Goal: Task Accomplishment & Management: Use online tool/utility

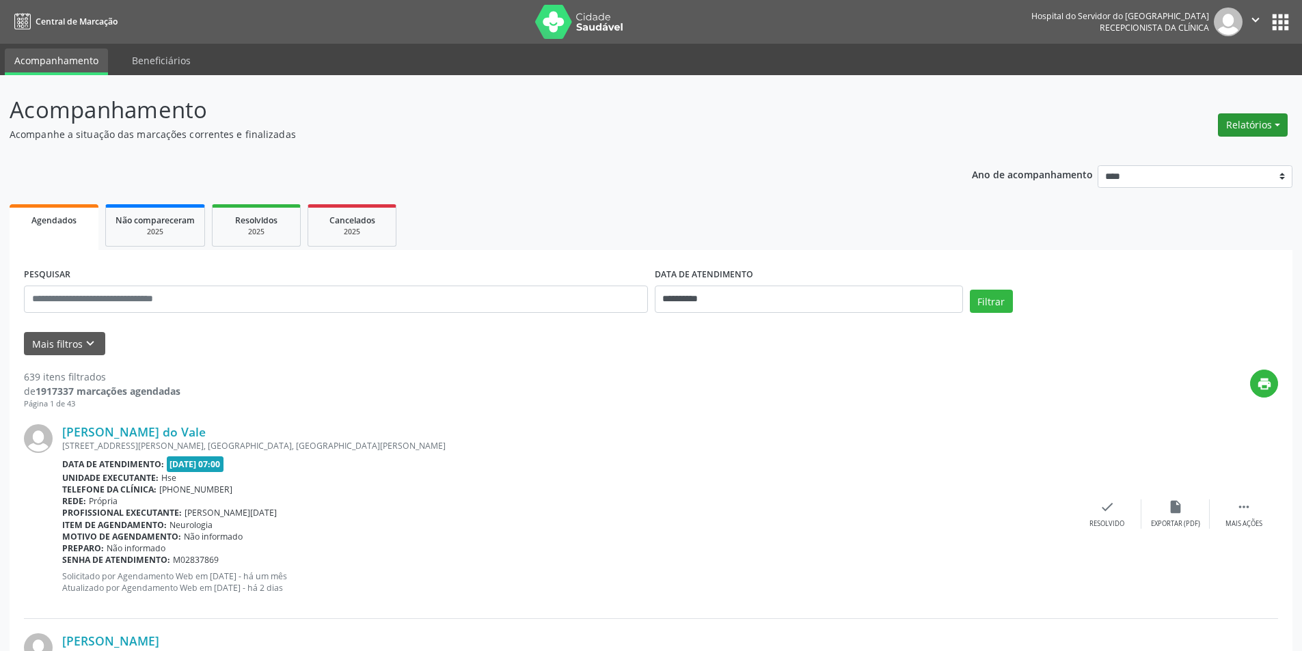
click at [1233, 120] on button "Relatórios" at bounding box center [1253, 124] width 70 height 23
click at [1154, 156] on link "Agendamentos" at bounding box center [1214, 154] width 147 height 19
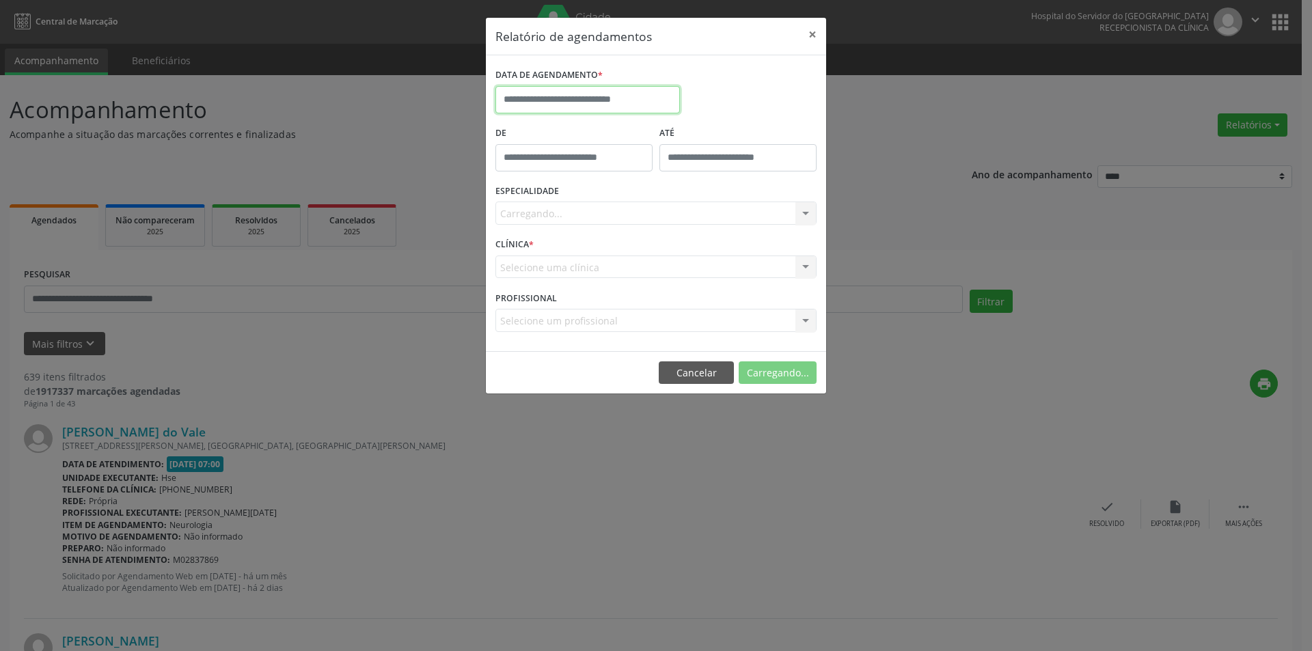
click at [530, 96] on input "text" at bounding box center [587, 99] width 185 height 27
click at [535, 200] on span "8" at bounding box center [540, 198] width 27 height 27
type input "**********"
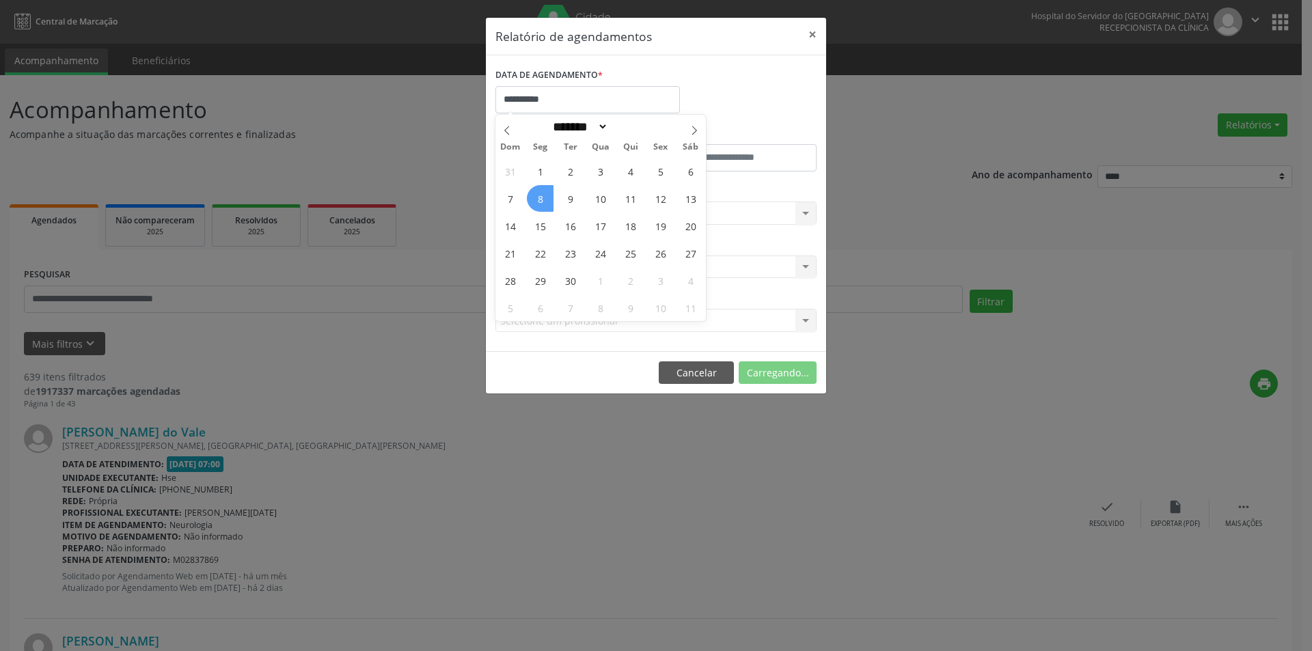
click at [535, 200] on span "8" at bounding box center [540, 198] width 27 height 27
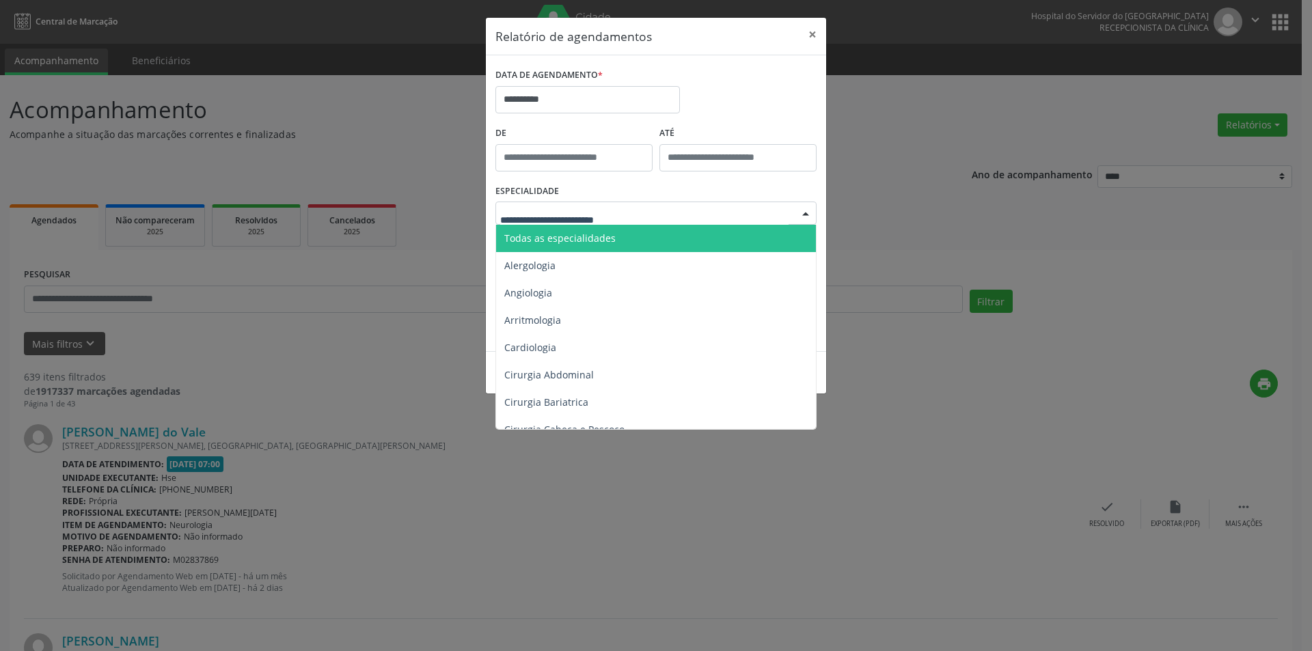
click at [554, 238] on span "Todas as especialidades" at bounding box center [559, 238] width 111 height 13
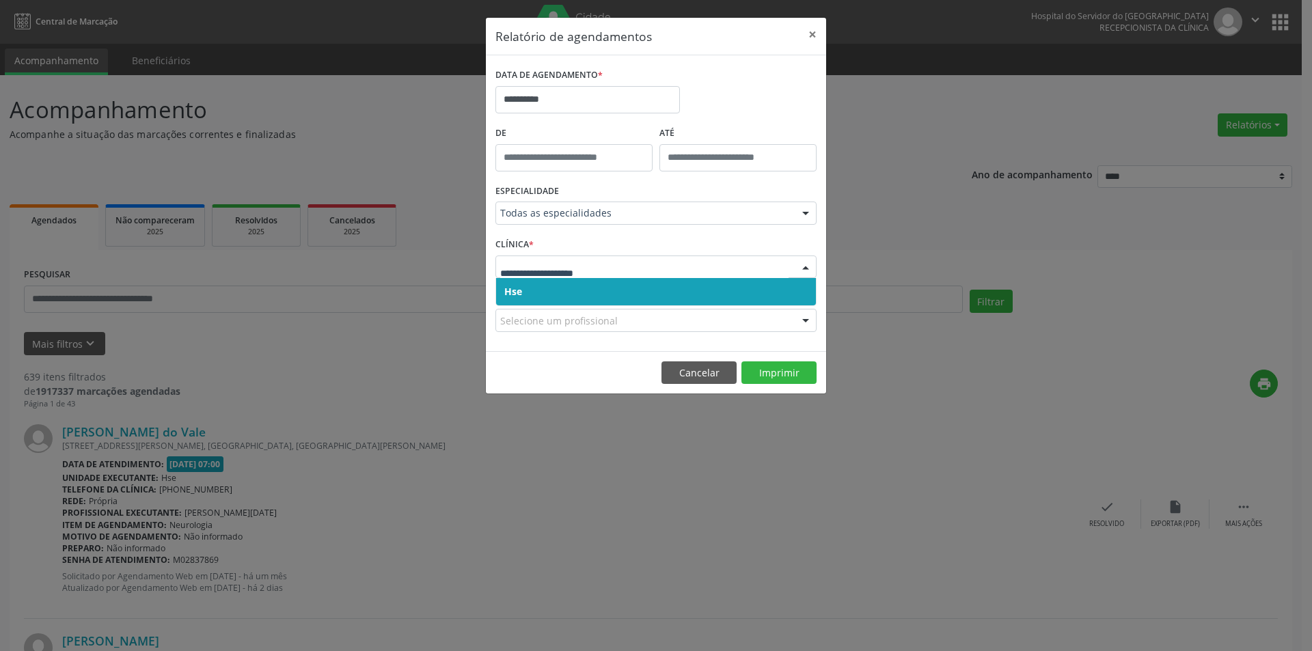
click at [545, 292] on span "Hse" at bounding box center [656, 291] width 320 height 27
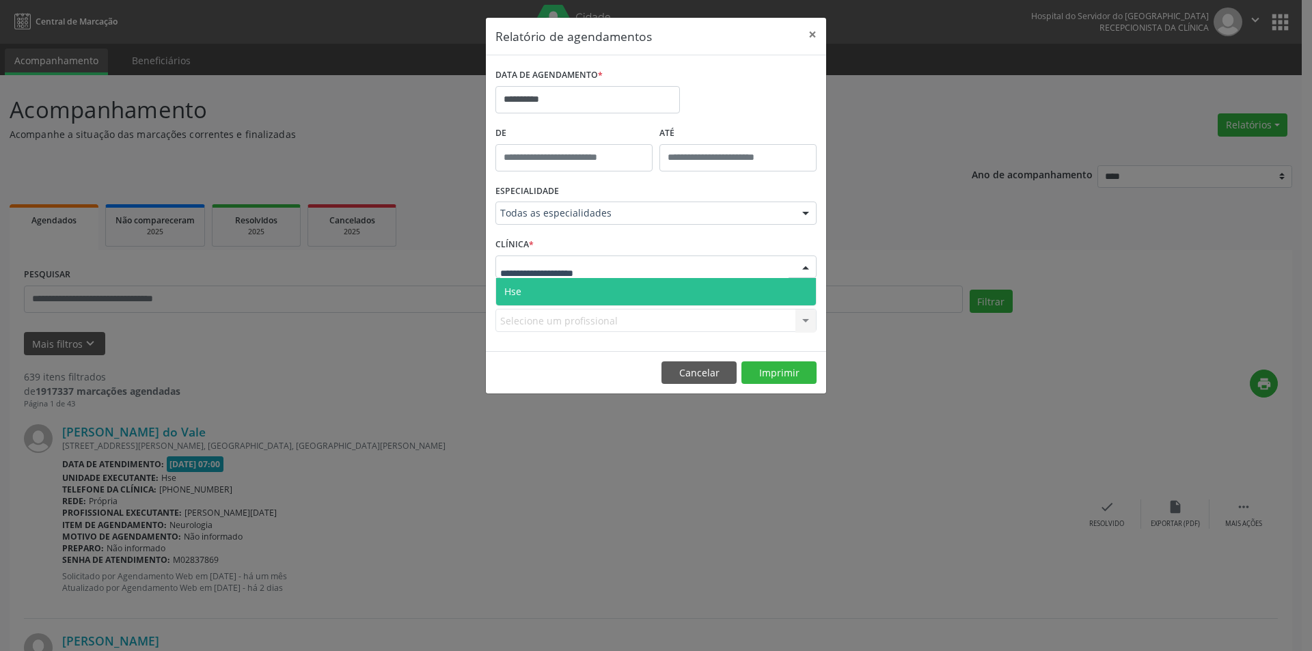
click at [548, 294] on span "Hse" at bounding box center [656, 291] width 320 height 27
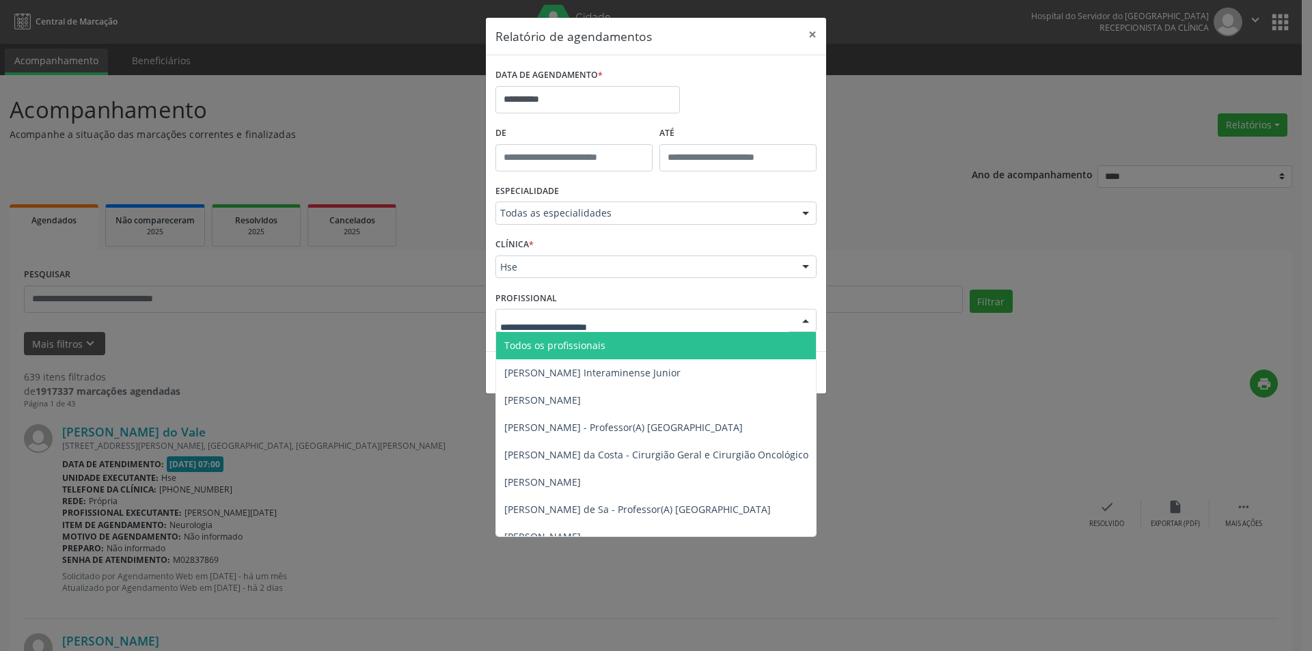
click at [577, 349] on span "Todos os profissionais" at bounding box center [554, 345] width 101 height 13
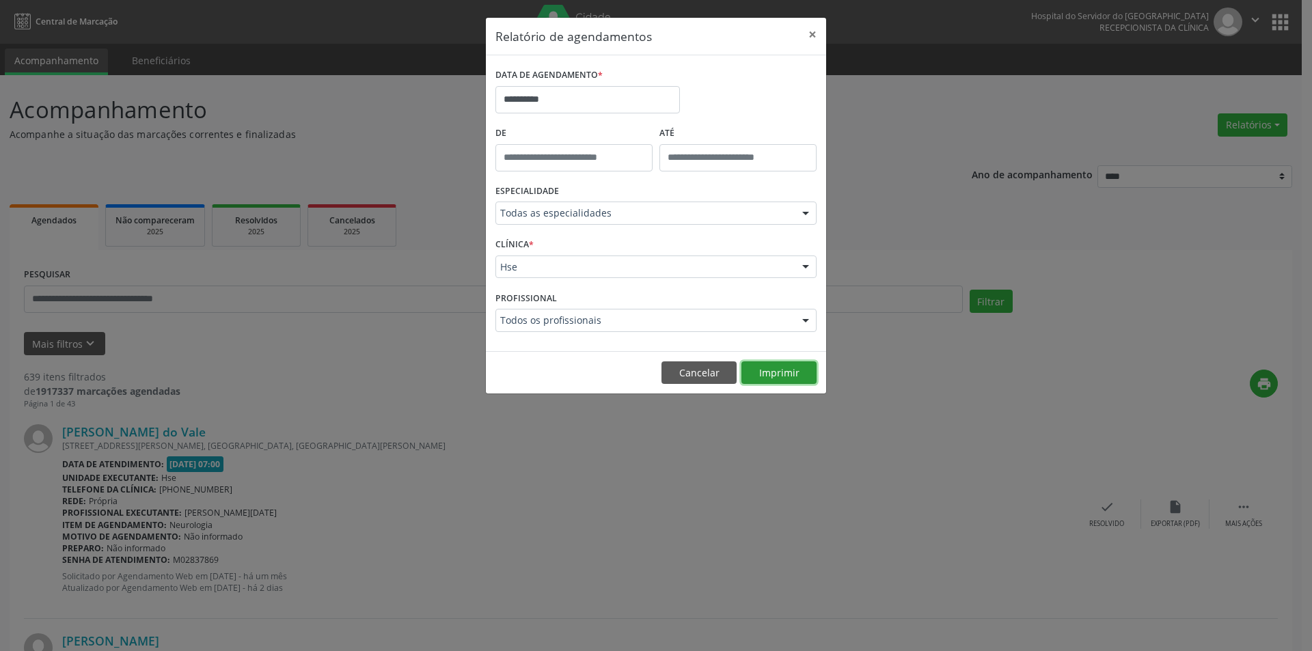
click at [769, 374] on button "Imprimir" at bounding box center [778, 372] width 75 height 23
